Goal: Answer question/provide support: Answer question/provide support

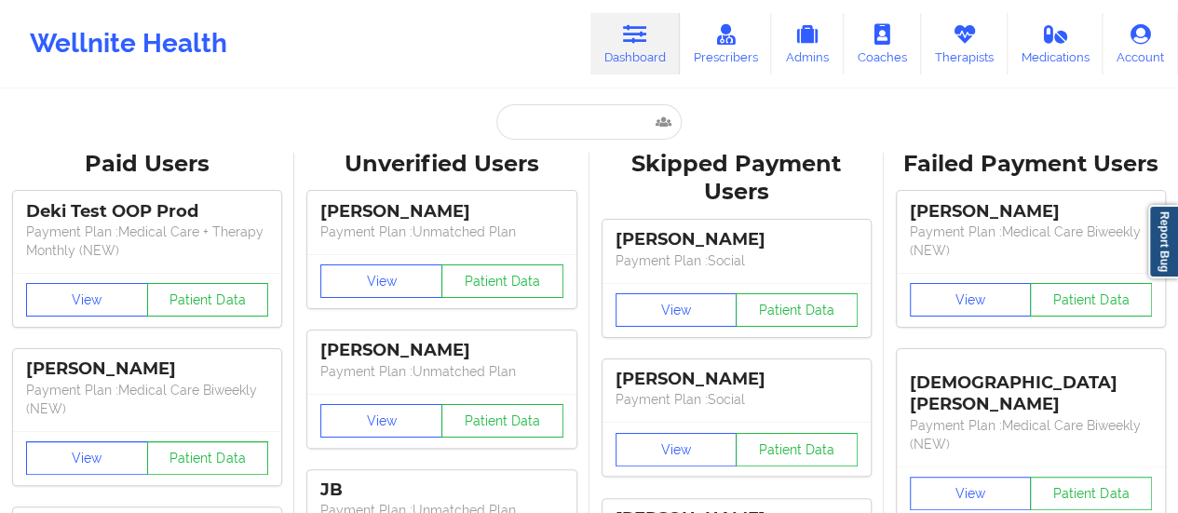
click at [576, 126] on input "text" at bounding box center [589, 121] width 184 height 35
type input "[EMAIL_ADDRESS][DOMAIN_NAME]"
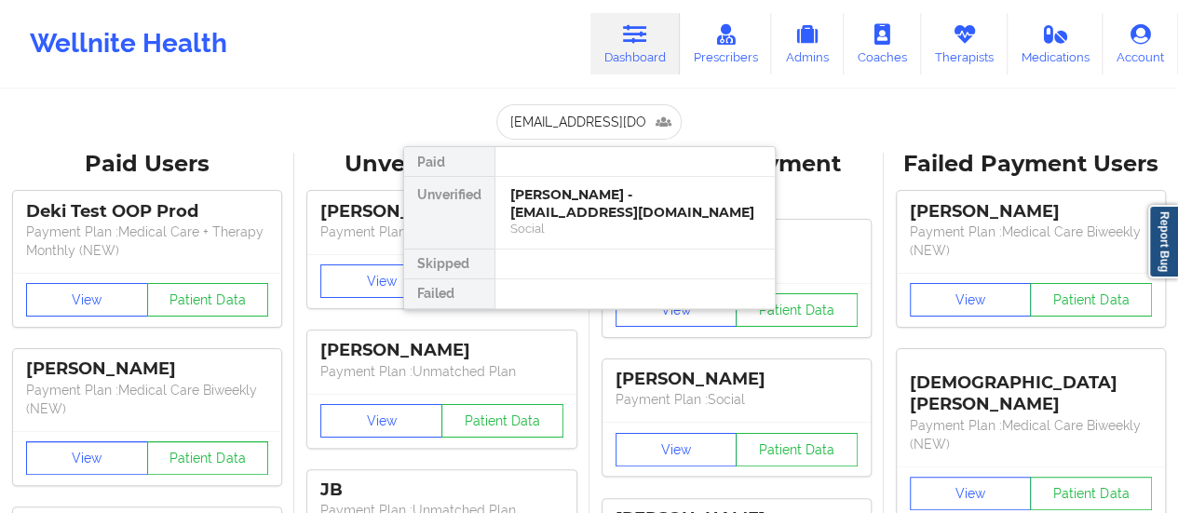
scroll to position [0, 33]
click at [587, 217] on div "[PERSON_NAME] - [EMAIL_ADDRESS][DOMAIN_NAME]" at bounding box center [635, 203] width 250 height 34
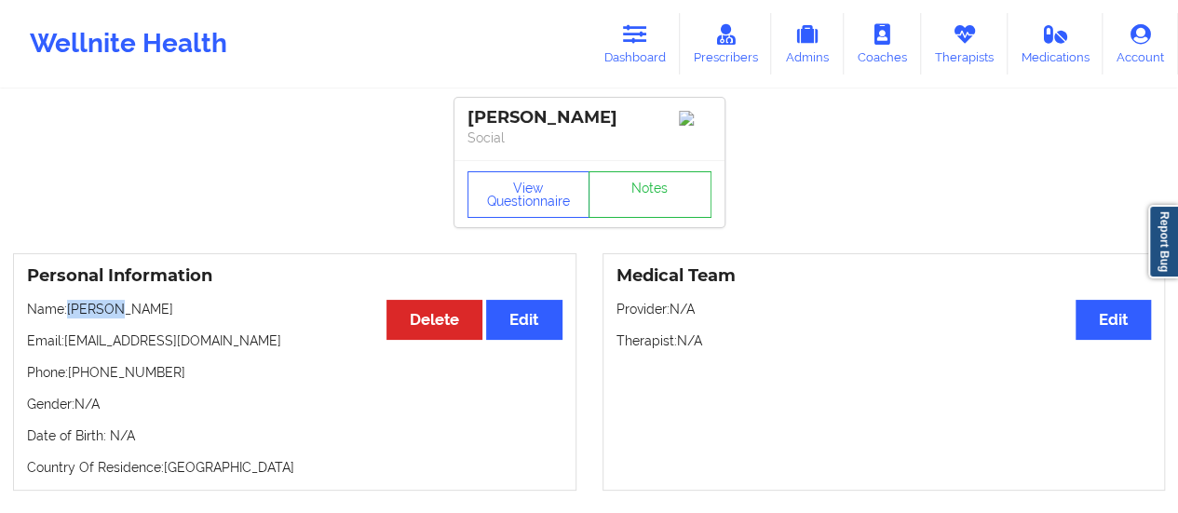
drag, startPoint x: 73, startPoint y: 309, endPoint x: 121, endPoint y: 316, distance: 48.9
click at [121, 316] on p "Name: [PERSON_NAME]" at bounding box center [295, 309] width 536 height 19
copy p "[PERSON_NAME]"
click at [642, 48] on link "Dashboard" at bounding box center [635, 43] width 89 height 61
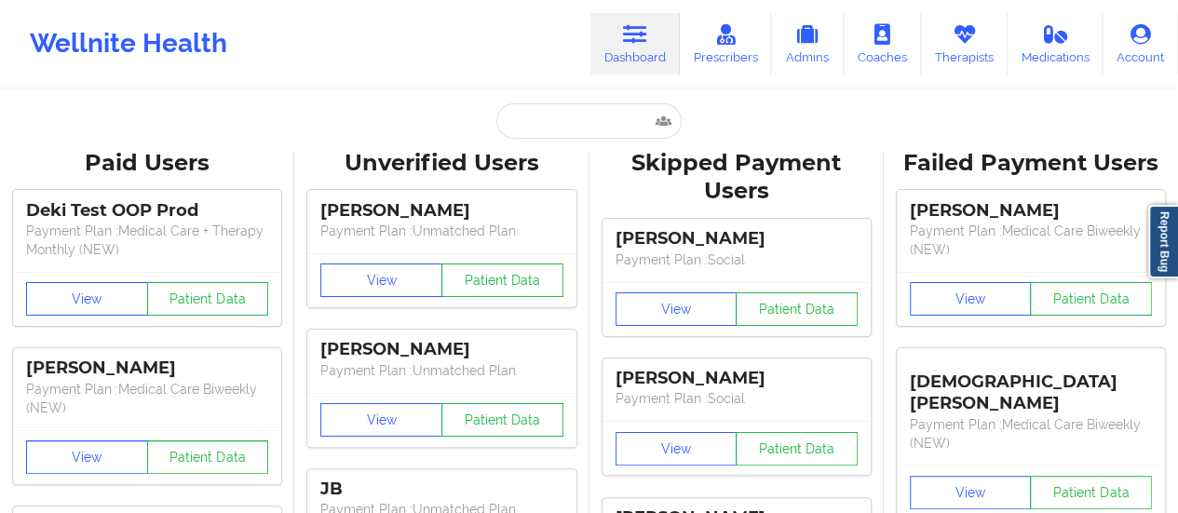
drag, startPoint x: 642, startPoint y: 48, endPoint x: 563, endPoint y: 109, distance: 100.2
click at [563, 109] on input "text" at bounding box center [589, 120] width 184 height 35
paste input "[EMAIL_ADDRESS][DOMAIN_NAME]"
type input "[EMAIL_ADDRESS][DOMAIN_NAME]"
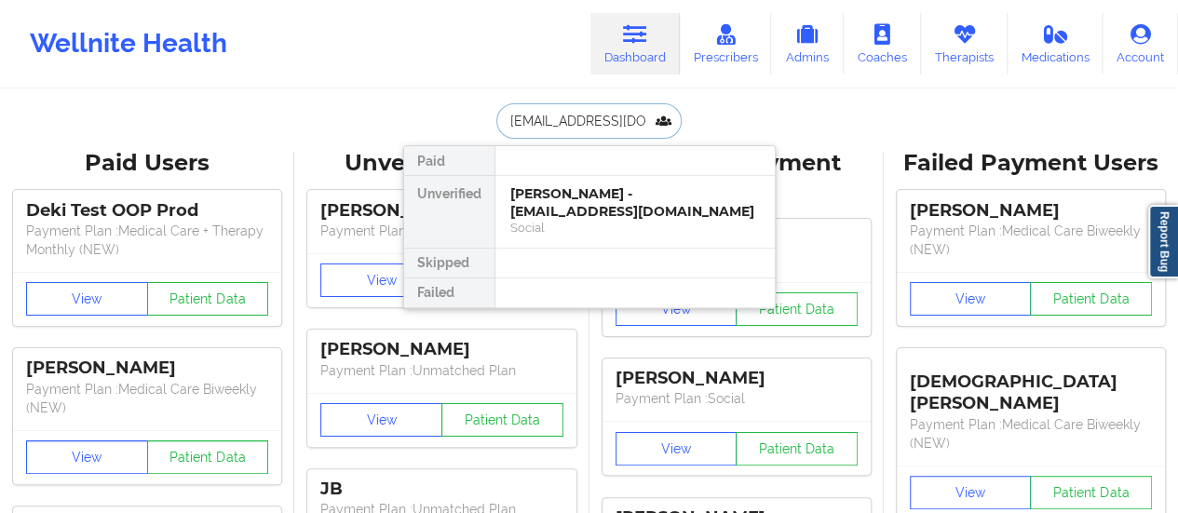
click at [624, 198] on div "[PERSON_NAME] - [EMAIL_ADDRESS][DOMAIN_NAME]" at bounding box center [635, 202] width 250 height 34
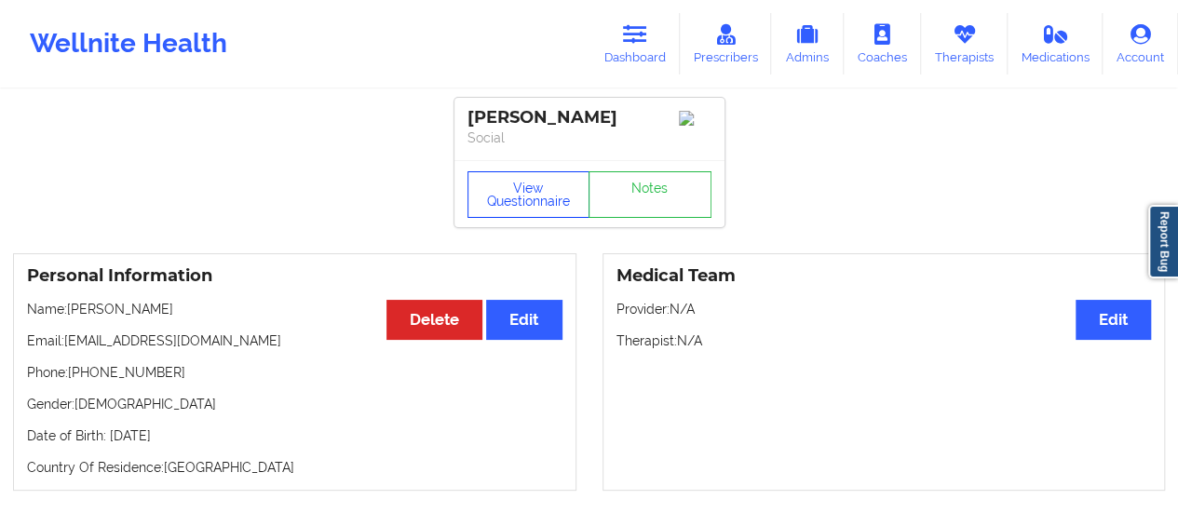
click at [503, 197] on button "View Questionnaire" at bounding box center [529, 194] width 123 height 47
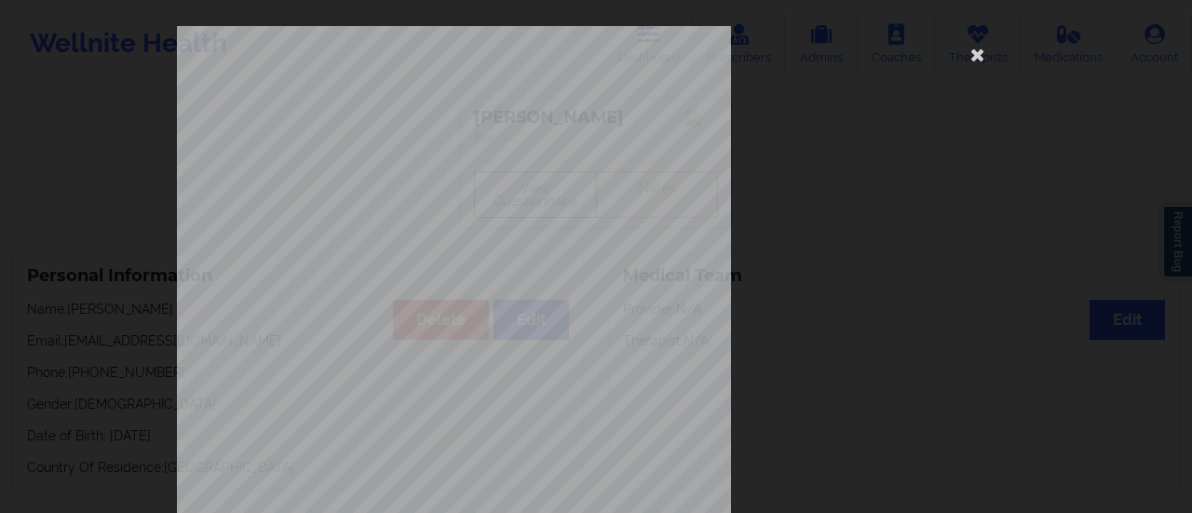
scroll to position [374, 0]
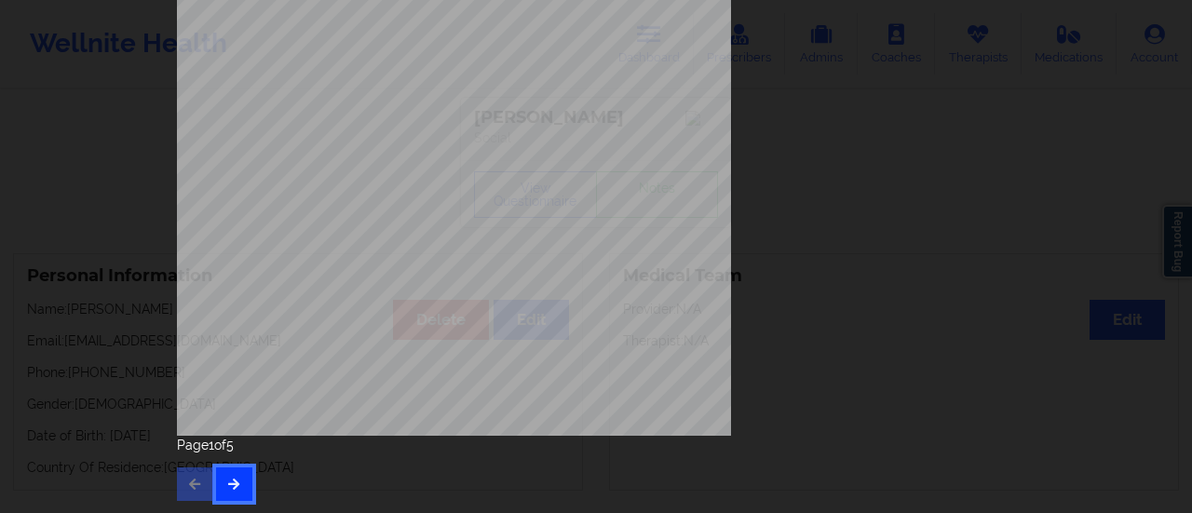
click at [245, 491] on button "button" at bounding box center [234, 485] width 36 height 34
click at [237, 488] on button "button" at bounding box center [234, 485] width 36 height 34
click at [229, 480] on icon "button" at bounding box center [234, 483] width 16 height 11
click at [193, 494] on button "button" at bounding box center [195, 485] width 36 height 34
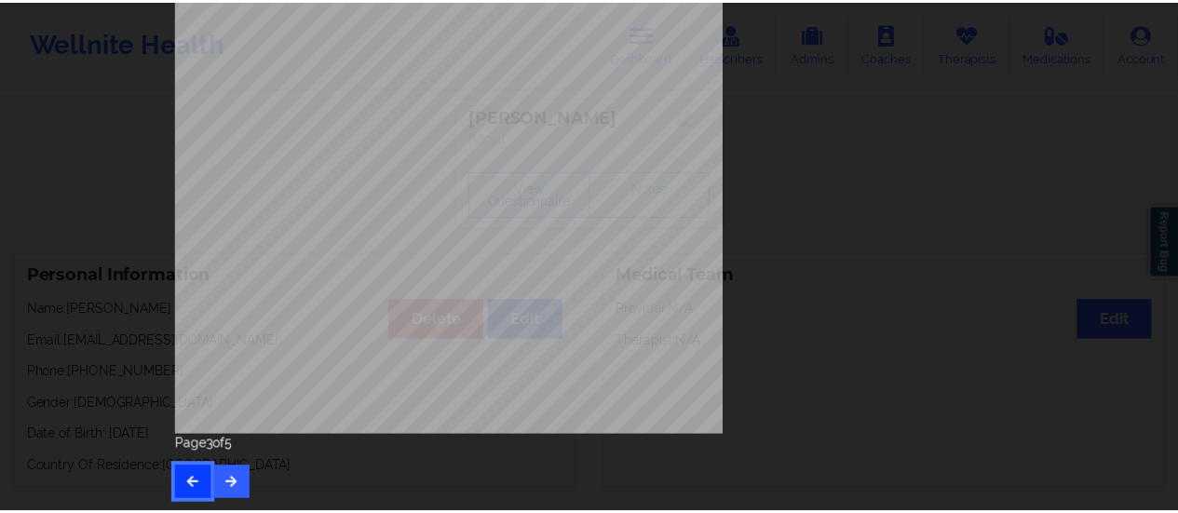
scroll to position [0, 0]
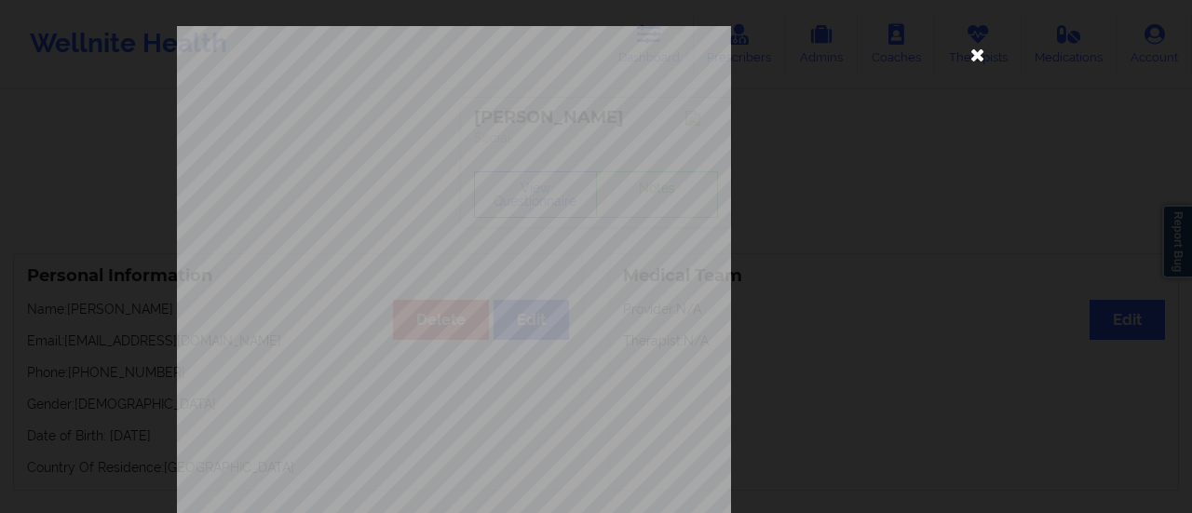
click at [978, 55] on icon at bounding box center [978, 54] width 30 height 30
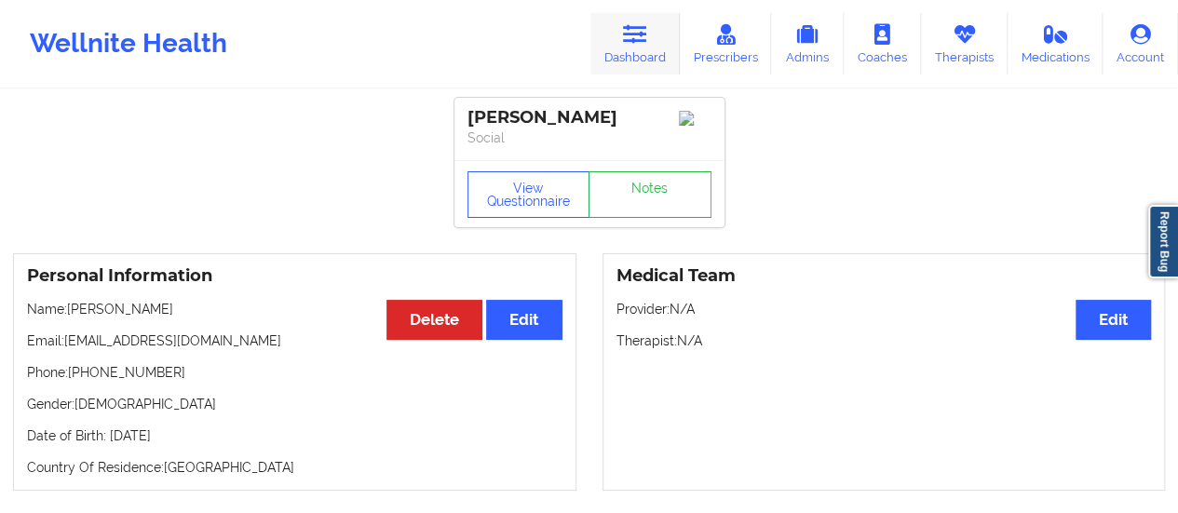
click at [606, 43] on link "Dashboard" at bounding box center [635, 43] width 89 height 61
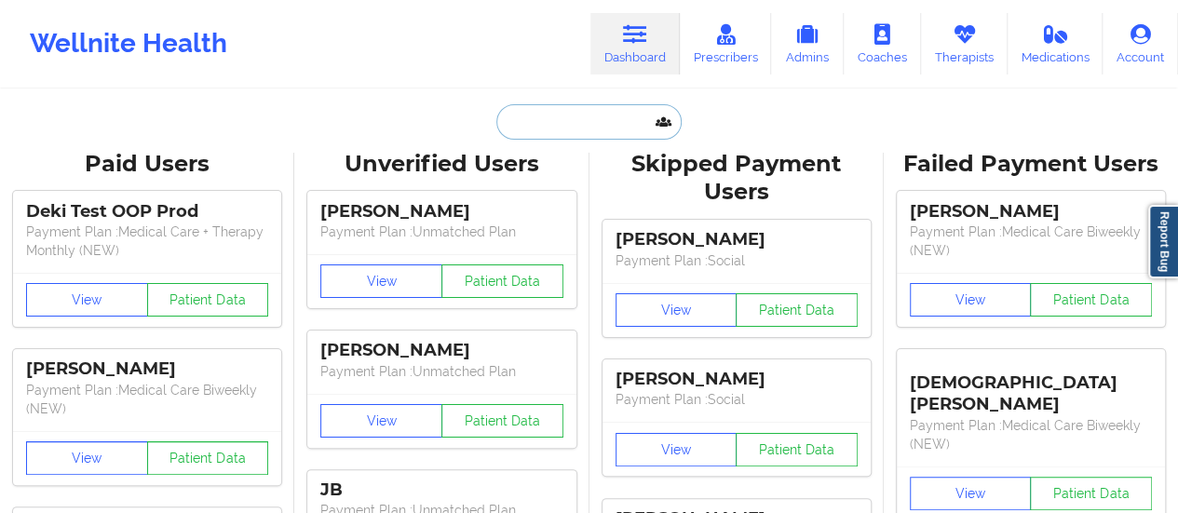
click at [574, 127] on input "text" at bounding box center [589, 121] width 184 height 35
paste input "[EMAIL_ADDRESS][DOMAIN_NAME]"
type input "[EMAIL_ADDRESS][DOMAIN_NAME]"
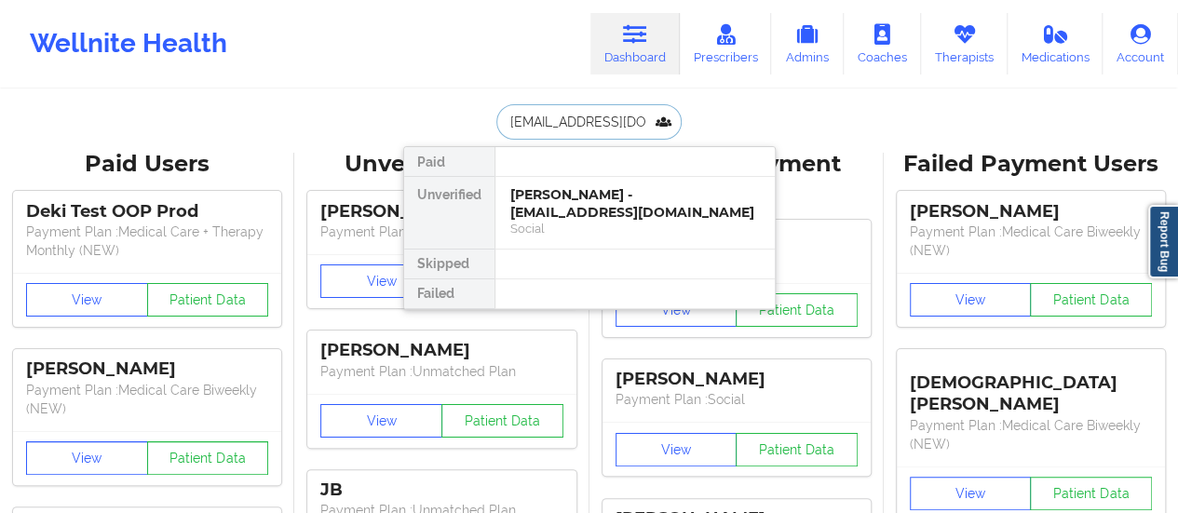
click at [592, 211] on div "[PERSON_NAME] - [EMAIL_ADDRESS][DOMAIN_NAME]" at bounding box center [635, 203] width 250 height 34
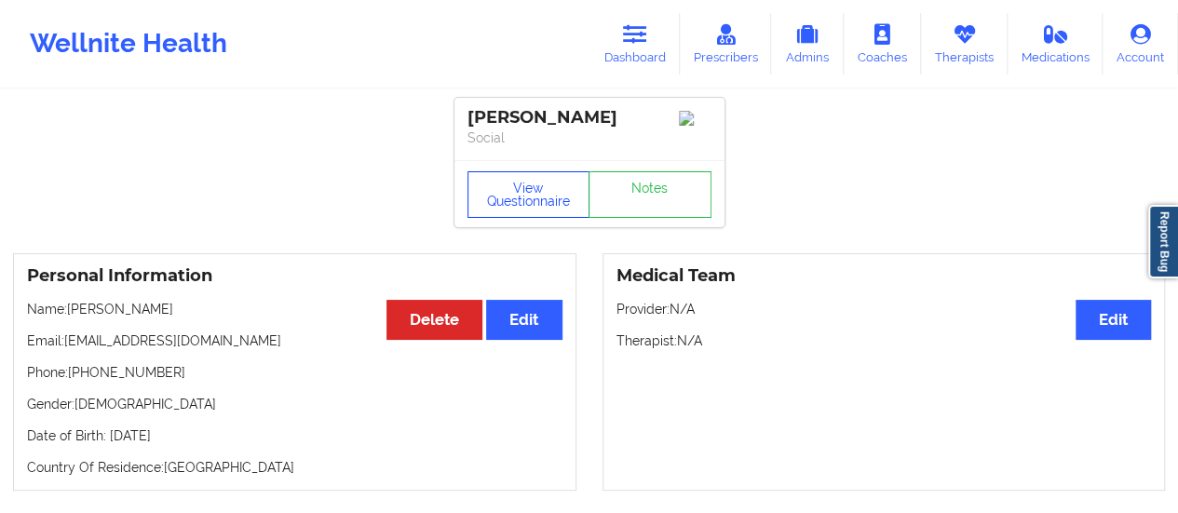
click at [530, 203] on button "View Questionnaire" at bounding box center [529, 194] width 123 height 47
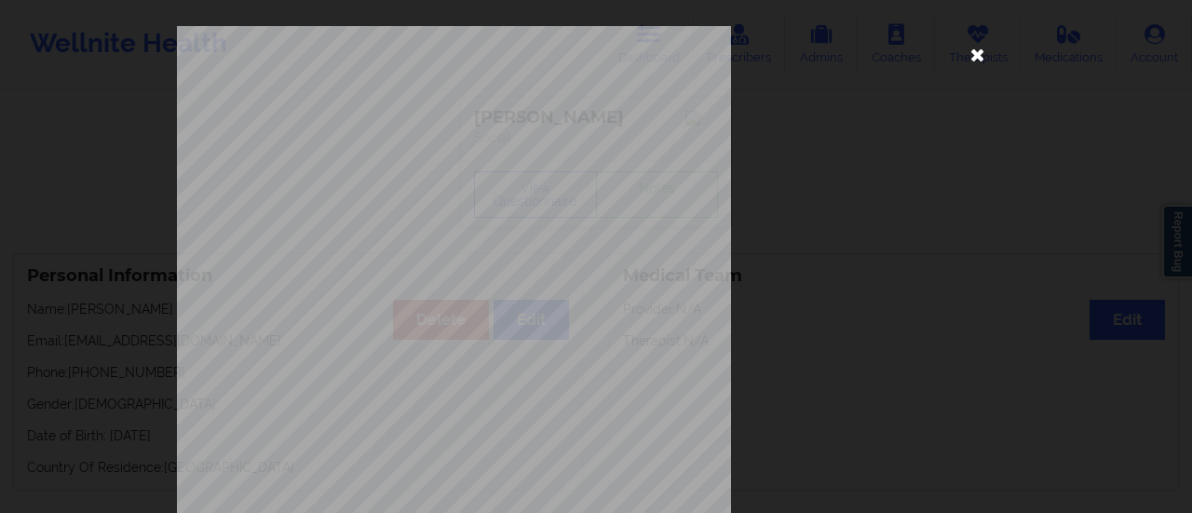
click at [981, 55] on icon at bounding box center [978, 54] width 30 height 30
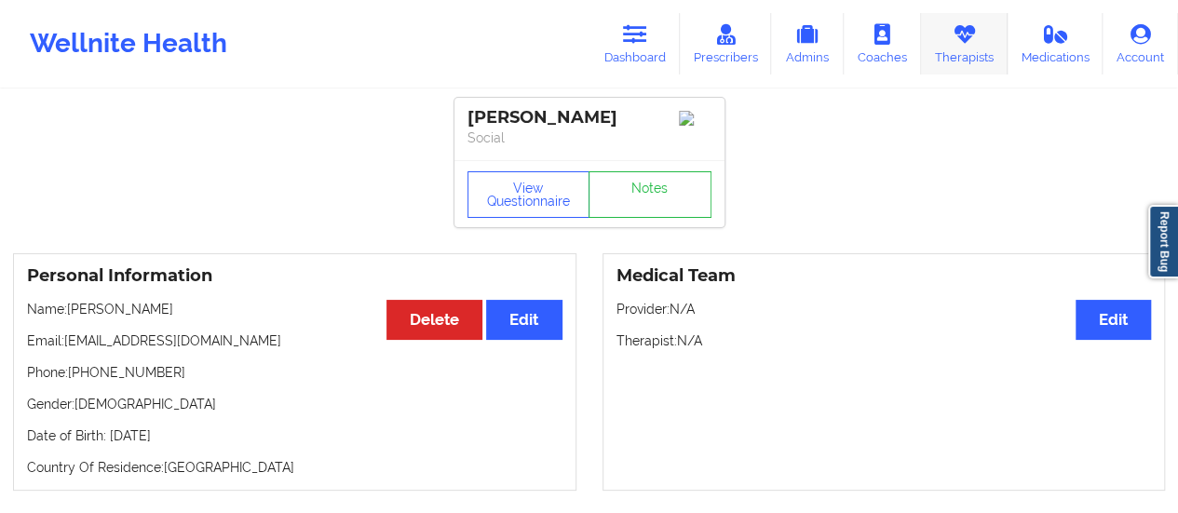
click at [933, 52] on link "Therapists" at bounding box center [964, 43] width 87 height 61
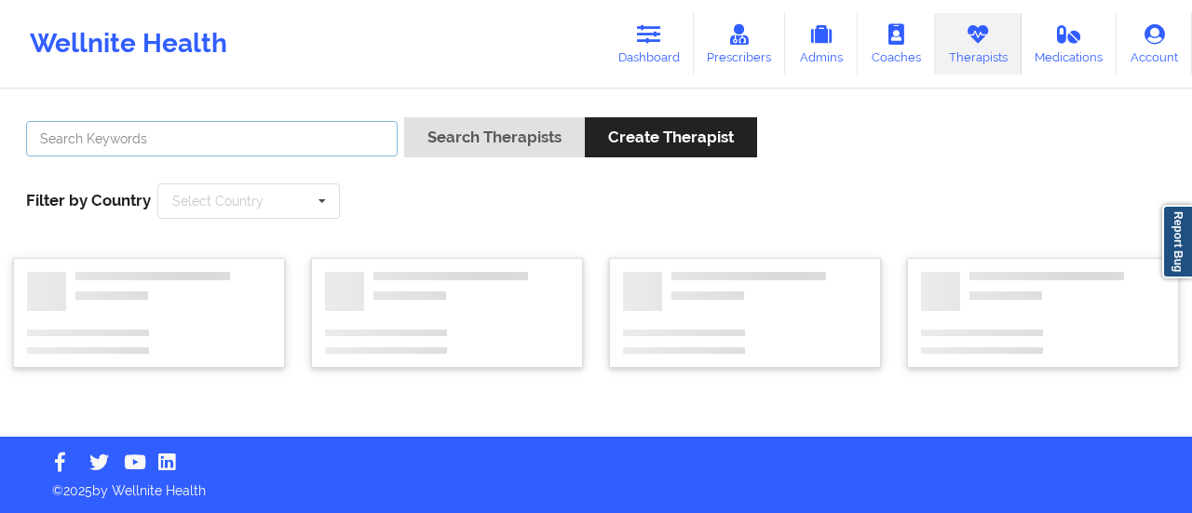
click at [344, 139] on input "text" at bounding box center [212, 138] width 372 height 35
type input "[PERSON_NAME]"
click at [404, 117] on button "Search Therapists" at bounding box center [494, 137] width 181 height 40
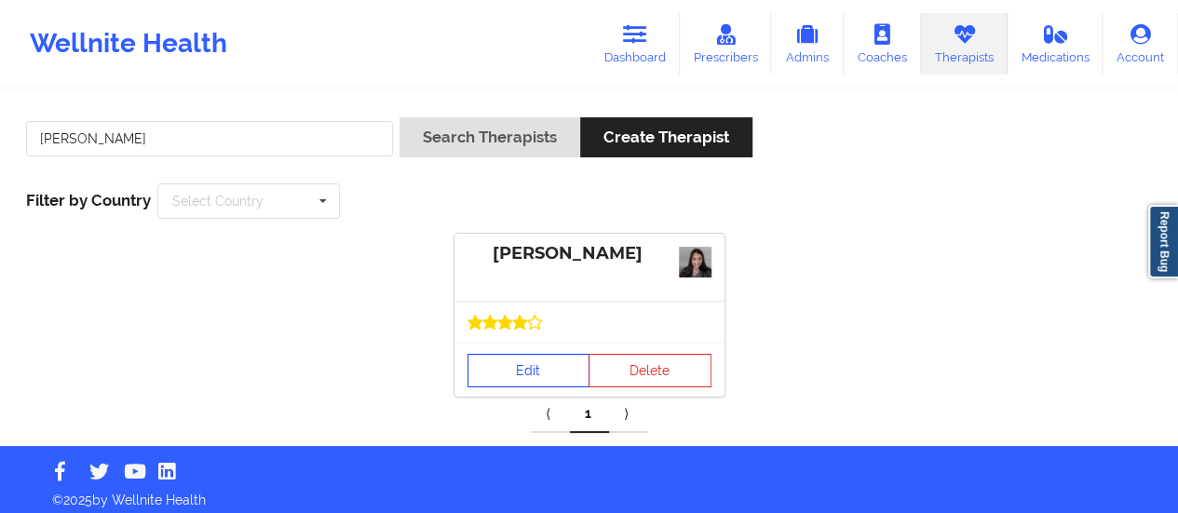
click at [494, 359] on link "Edit" at bounding box center [529, 371] width 123 height 34
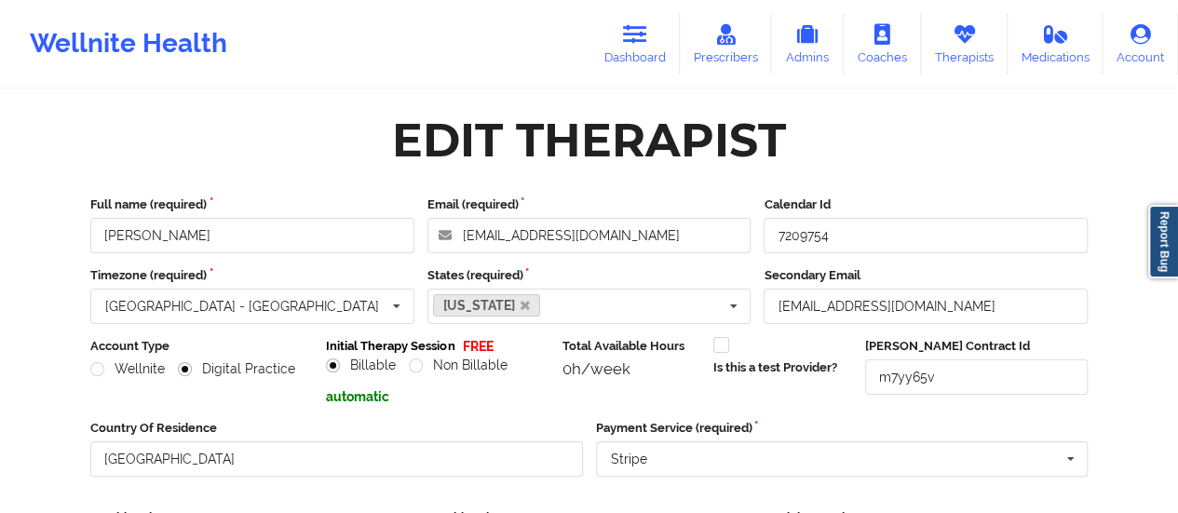
scroll to position [335, 0]
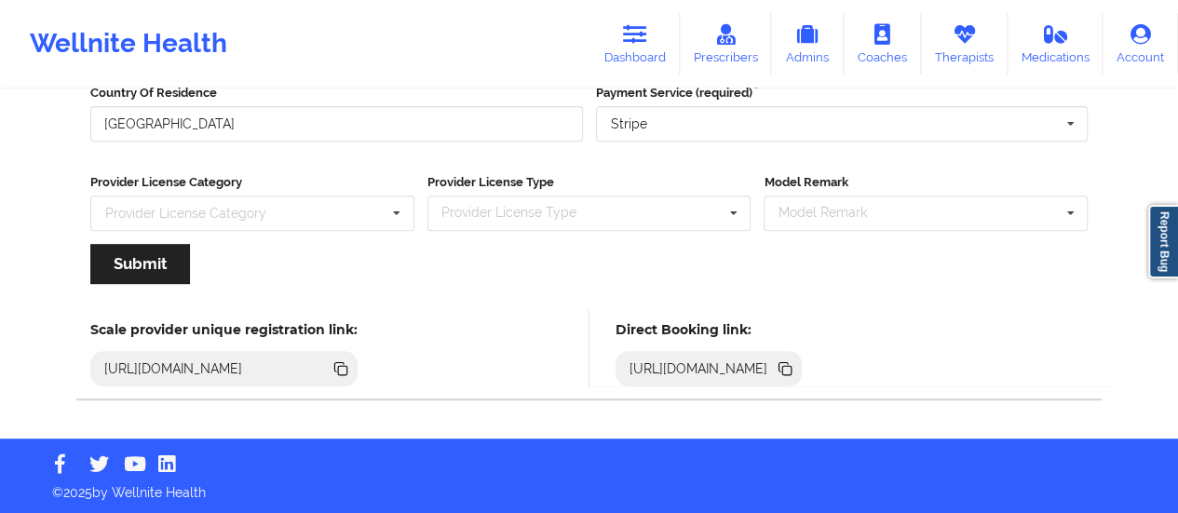
click at [796, 374] on icon at bounding box center [785, 369] width 20 height 20
click at [792, 370] on icon at bounding box center [787, 370] width 9 height 9
click at [622, 42] on link "Dashboard" at bounding box center [635, 43] width 89 height 61
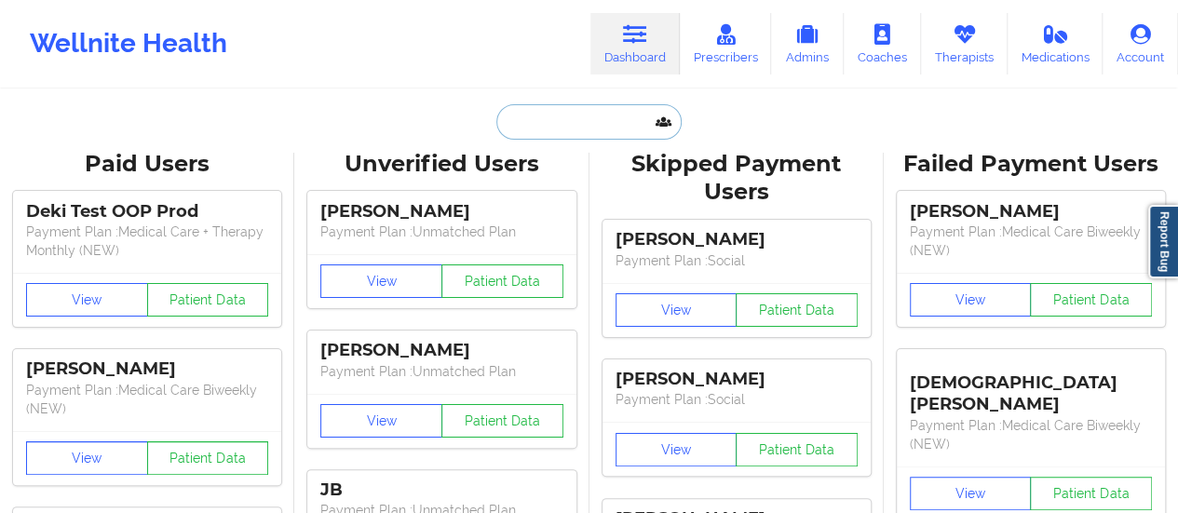
click at [596, 118] on input "text" at bounding box center [589, 121] width 184 height 35
paste input "[EMAIL_ADDRESS][DOMAIN_NAME]"
type input "[EMAIL_ADDRESS][DOMAIN_NAME]"
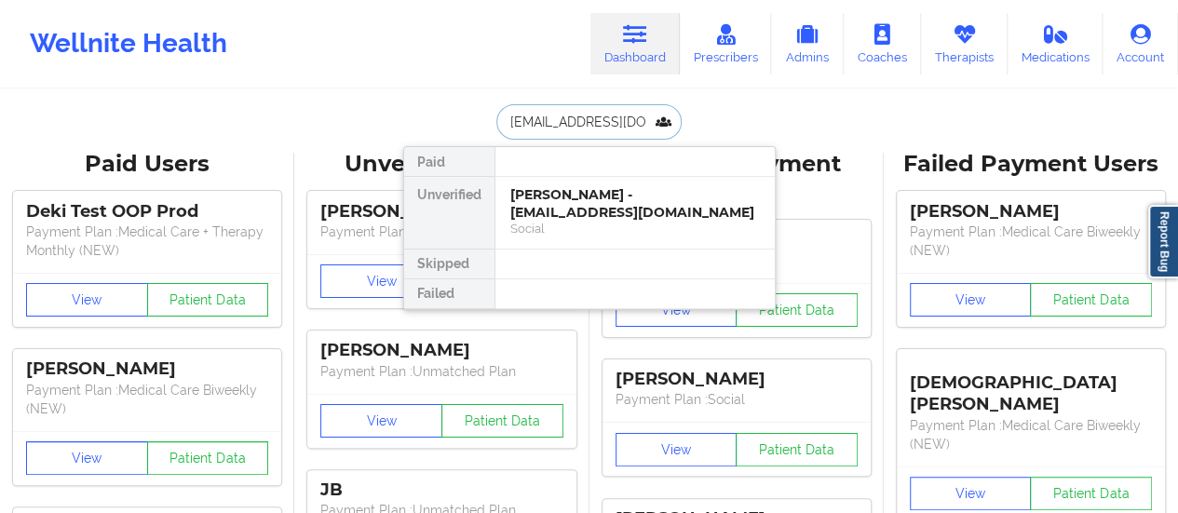
scroll to position [0, 9]
click at [533, 201] on div "[PERSON_NAME] - [EMAIL_ADDRESS][DOMAIN_NAME]" at bounding box center [635, 203] width 250 height 34
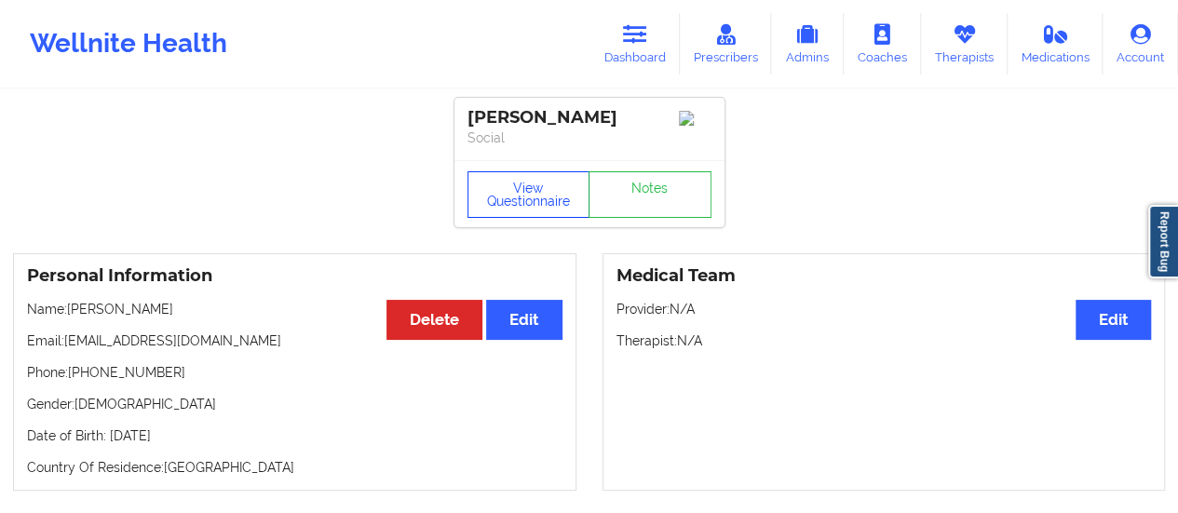
click at [519, 189] on button "View Questionnaire" at bounding box center [529, 194] width 123 height 47
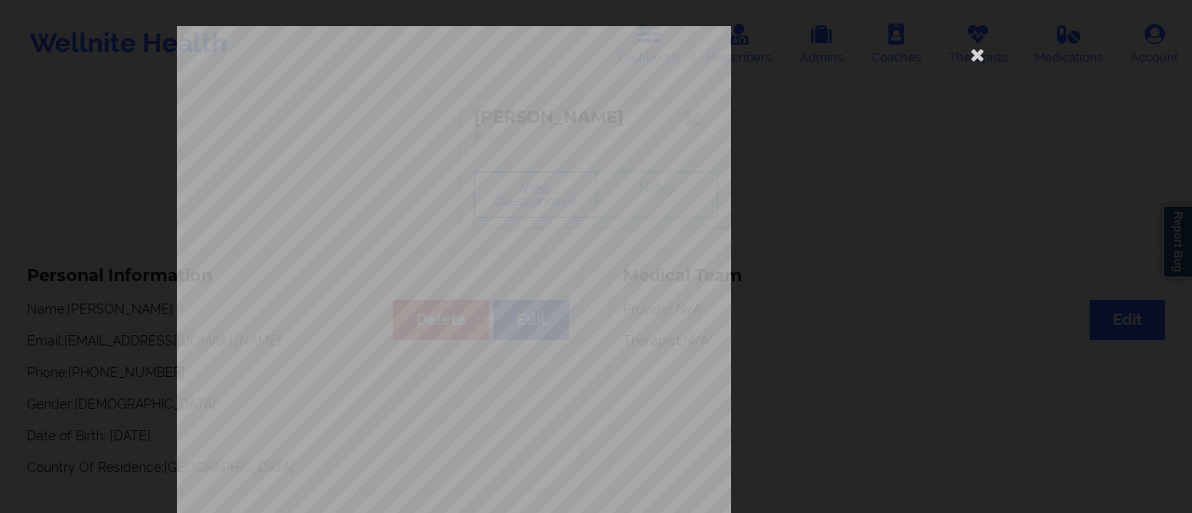
scroll to position [374, 0]
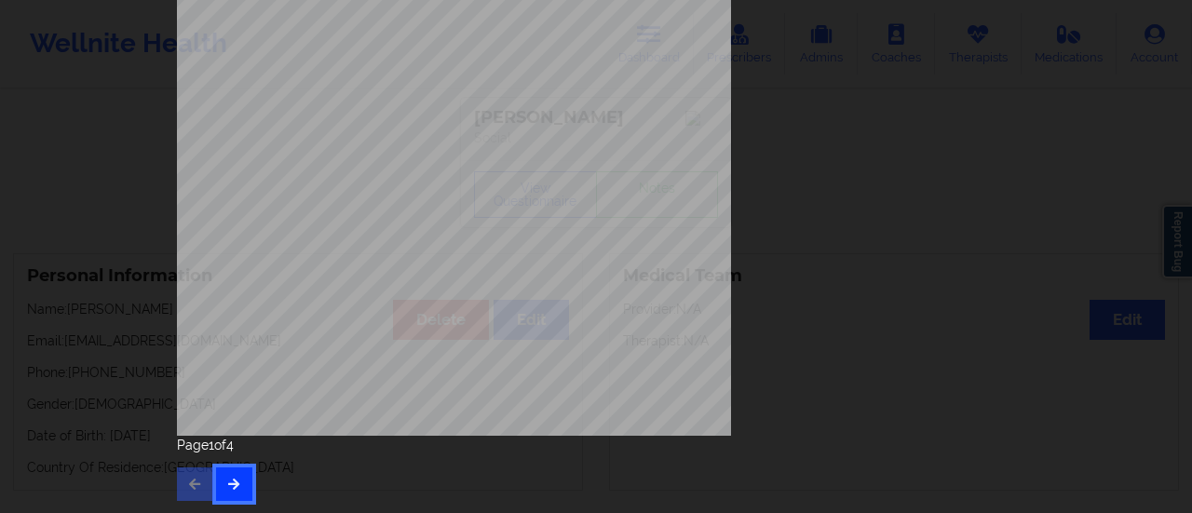
click at [228, 472] on button "button" at bounding box center [234, 485] width 36 height 34
click at [237, 507] on div "Feeling nervous, anxious, or on edge Not being able to stop or control worrying…" at bounding box center [596, 77] width 864 height 876
click at [238, 475] on button "button" at bounding box center [234, 485] width 36 height 34
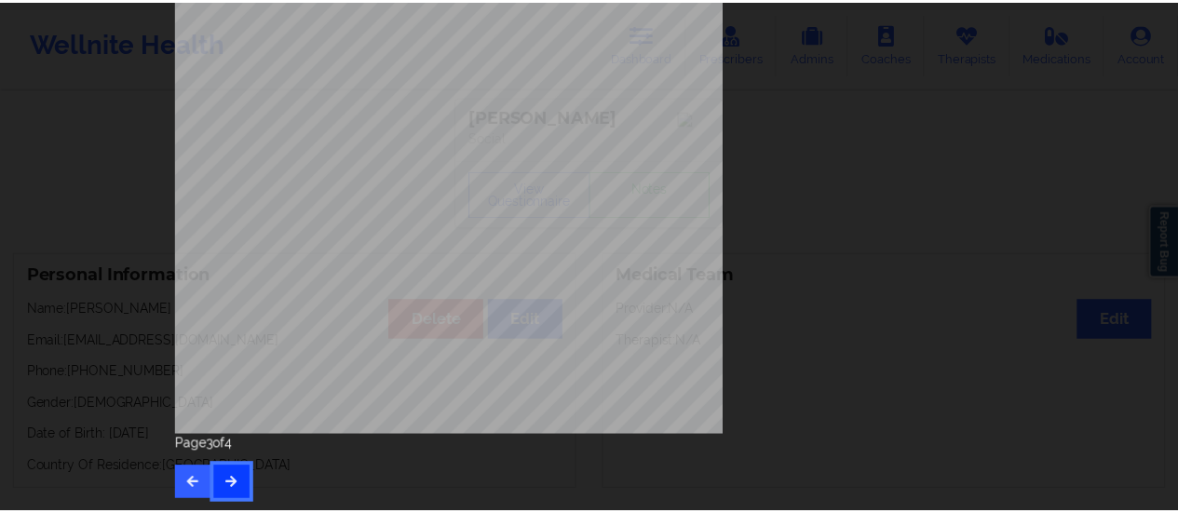
scroll to position [0, 0]
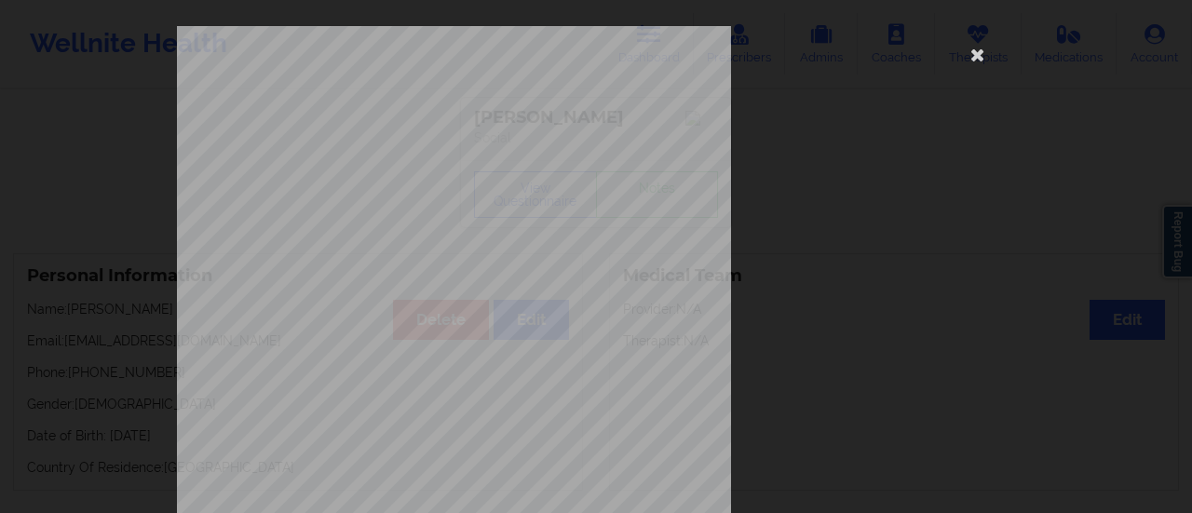
drag, startPoint x: 973, startPoint y: 57, endPoint x: 394, endPoint y: 245, distance: 609.2
click at [973, 57] on icon at bounding box center [978, 54] width 30 height 30
